Goal: Task Accomplishment & Management: Manage account settings

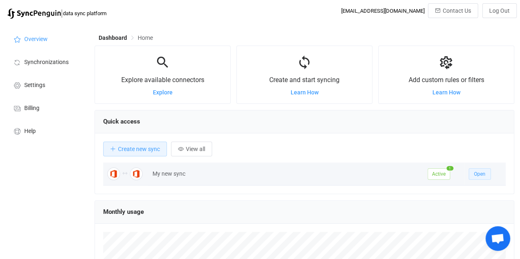
click at [478, 172] on span "Open" at bounding box center [480, 174] width 12 height 6
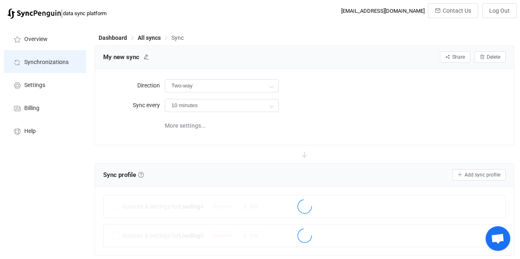
click at [154, 38] on span "All syncs" at bounding box center [149, 38] width 23 height 7
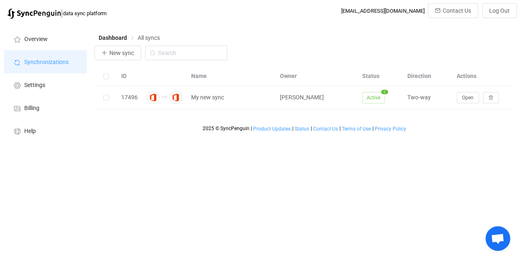
click at [55, 62] on span "Synchronizations" at bounding box center [46, 62] width 44 height 7
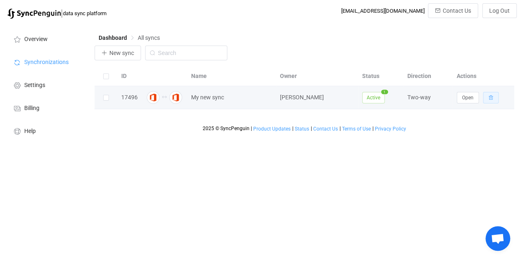
click at [496, 97] on button "button" at bounding box center [491, 98] width 16 height 12
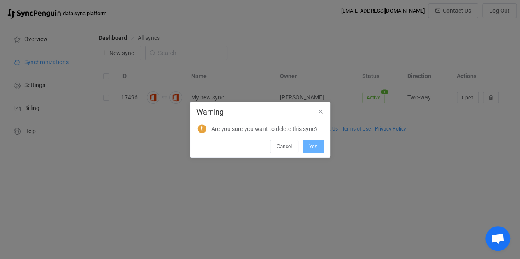
click at [314, 146] on span "Yes" at bounding box center [313, 147] width 8 height 6
